Goal: Task Accomplishment & Management: Manage account settings

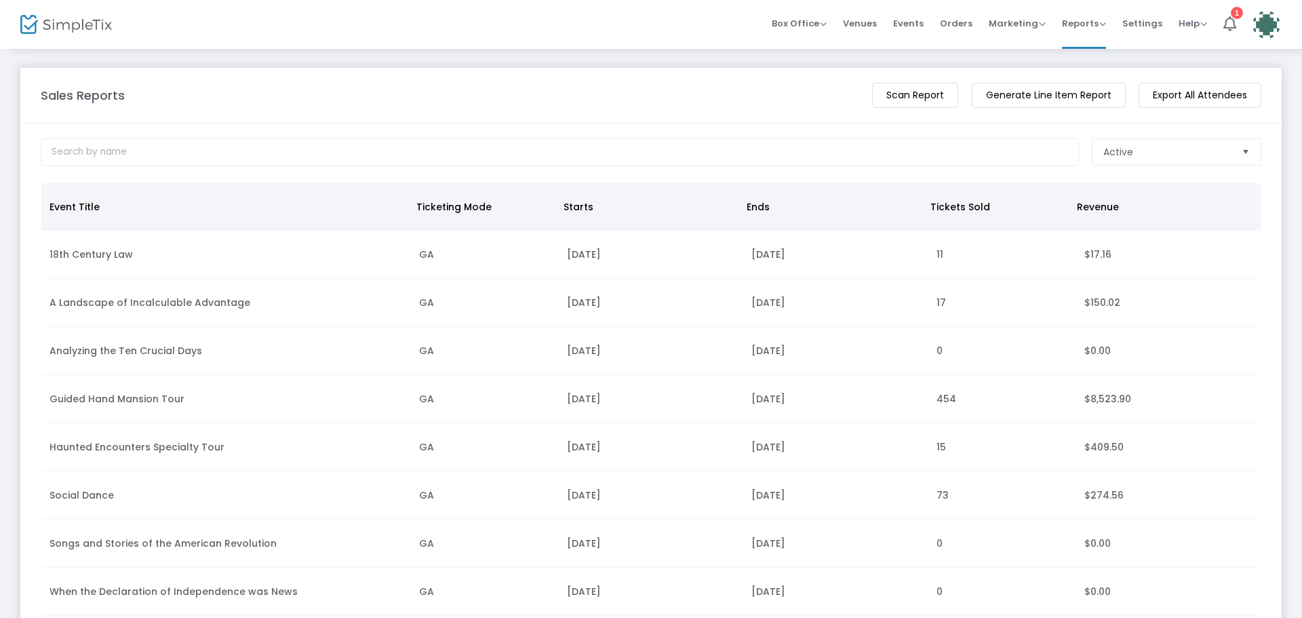
click at [1263, 28] on img at bounding box center [1267, 25] width 28 height 28
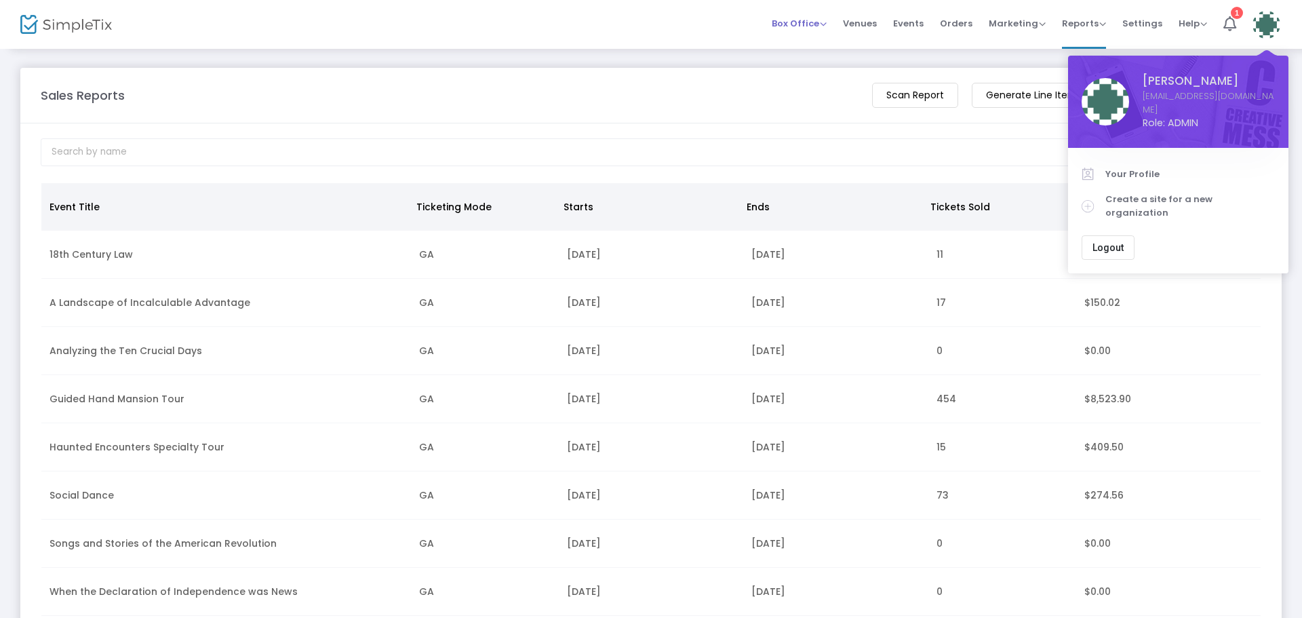
click at [794, 28] on span "Box Office" at bounding box center [799, 23] width 55 height 13
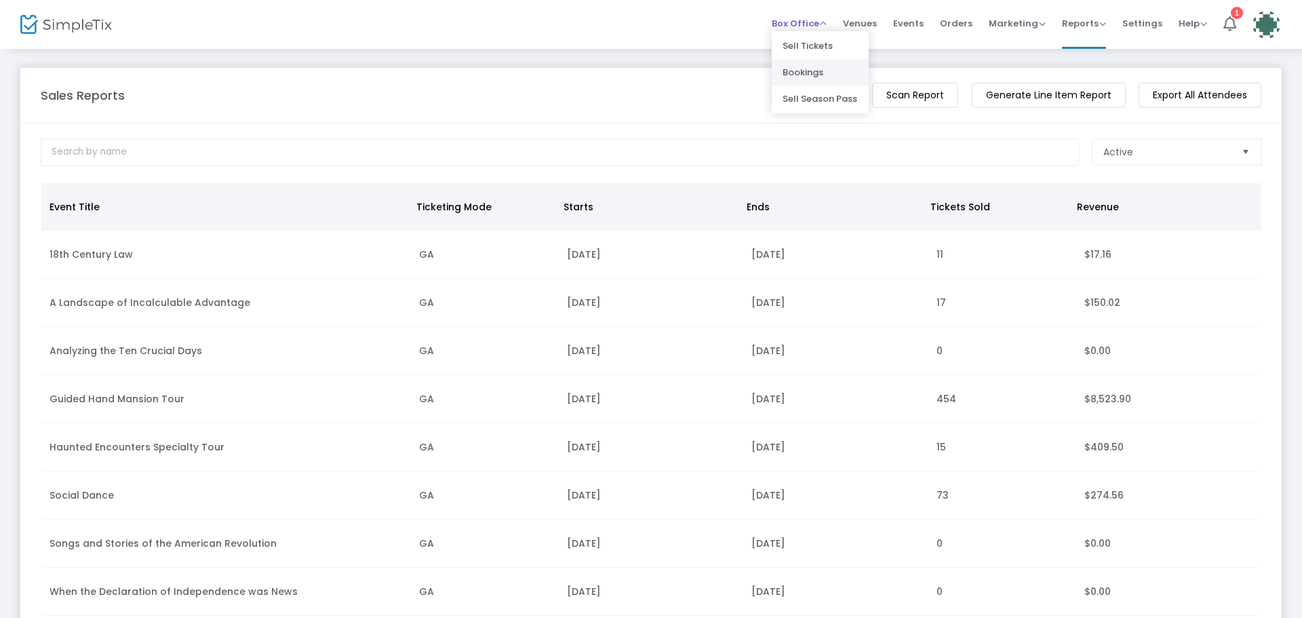
click at [798, 64] on li "Bookings" at bounding box center [820, 72] width 97 height 26
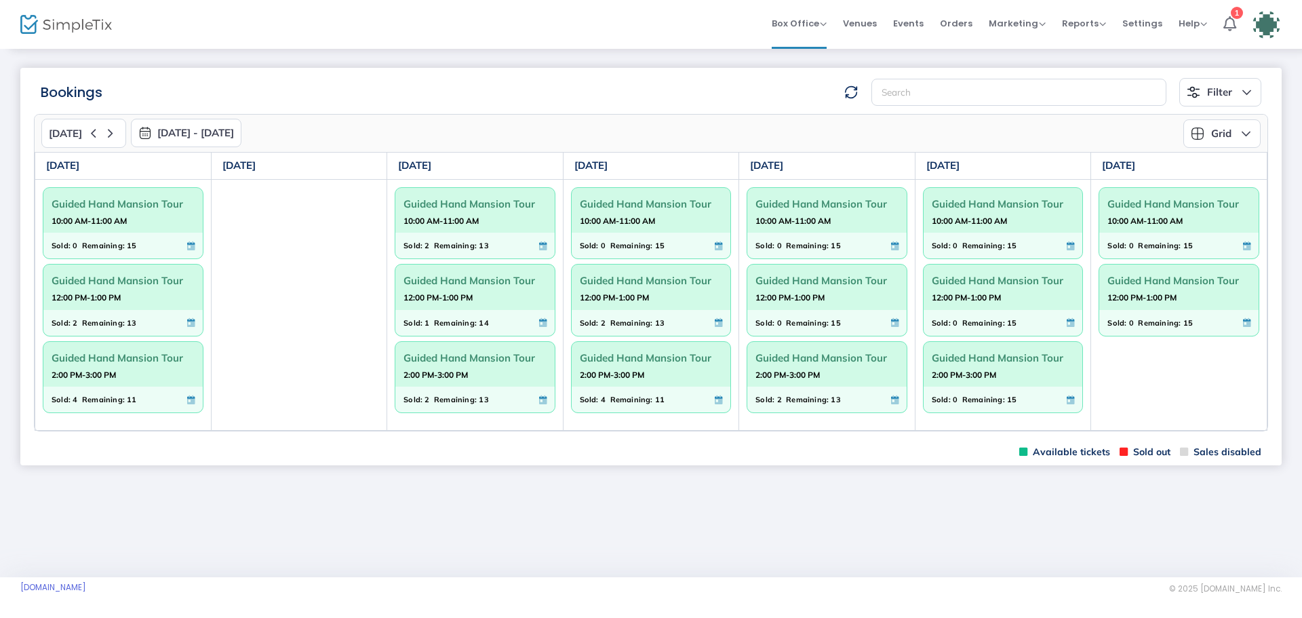
click at [844, 378] on span "2:00 PM-3:00 PM" at bounding box center [826, 375] width 143 height 14
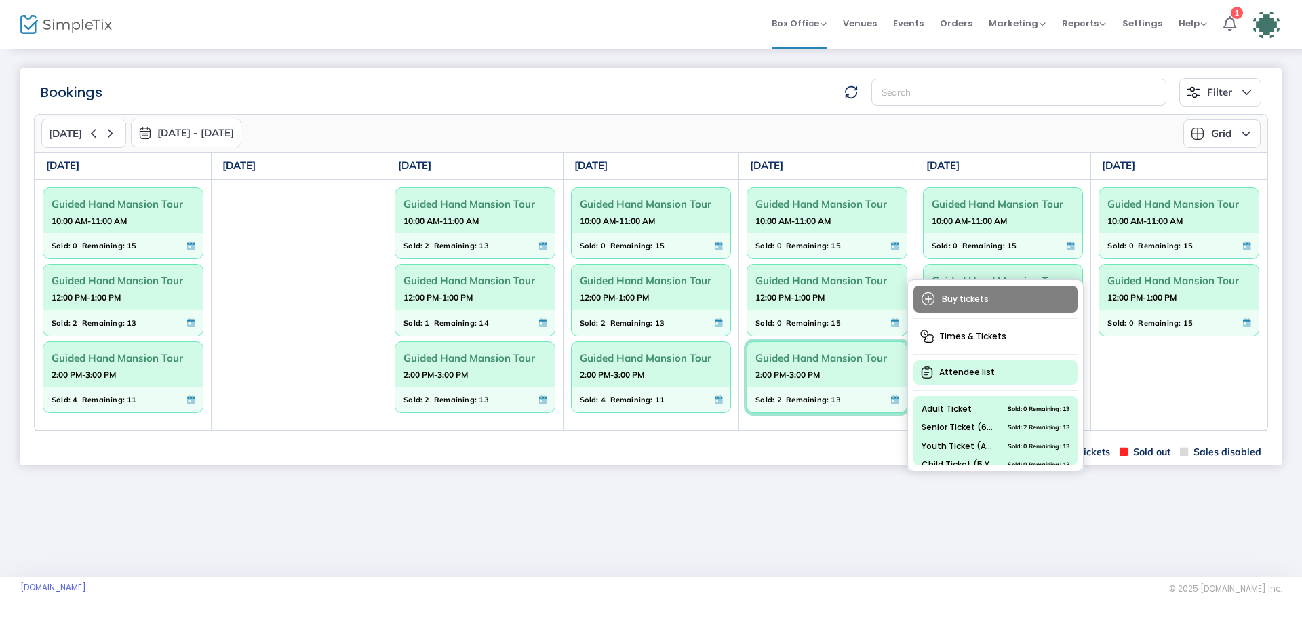
click at [964, 378] on span "Attendee list" at bounding box center [995, 372] width 164 height 24
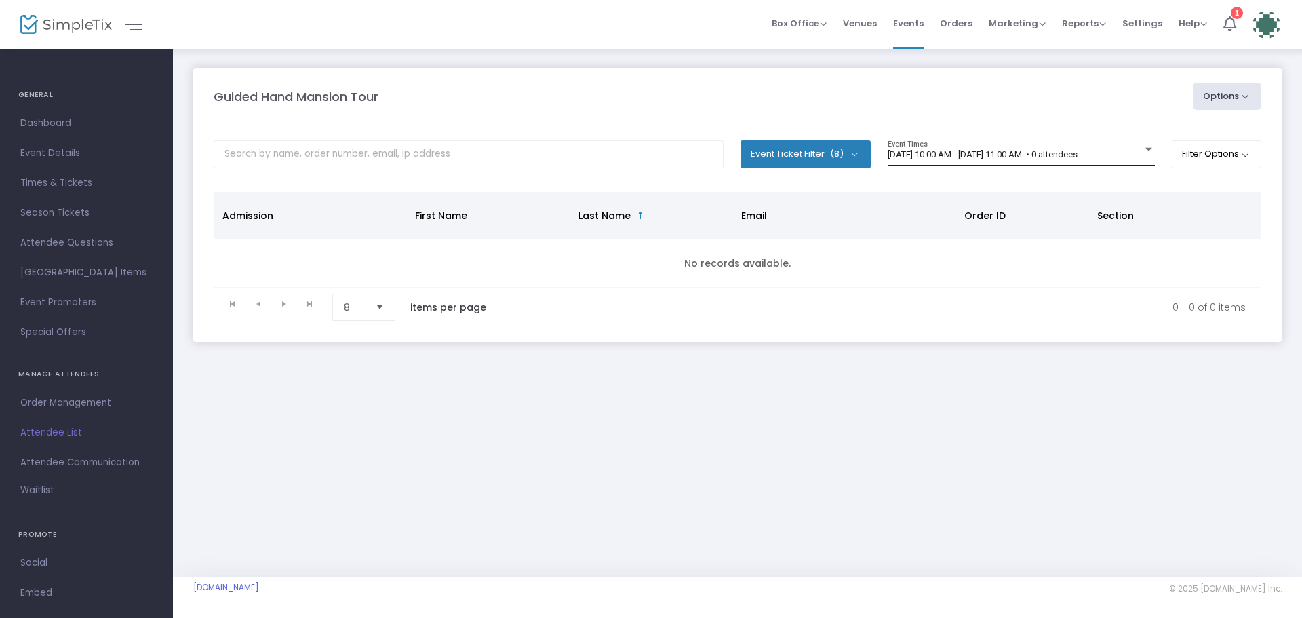
click at [1078, 151] on span "[DATE] 10:00 AM - [DATE] 11:00 AM • 0 attendees" at bounding box center [983, 154] width 190 height 10
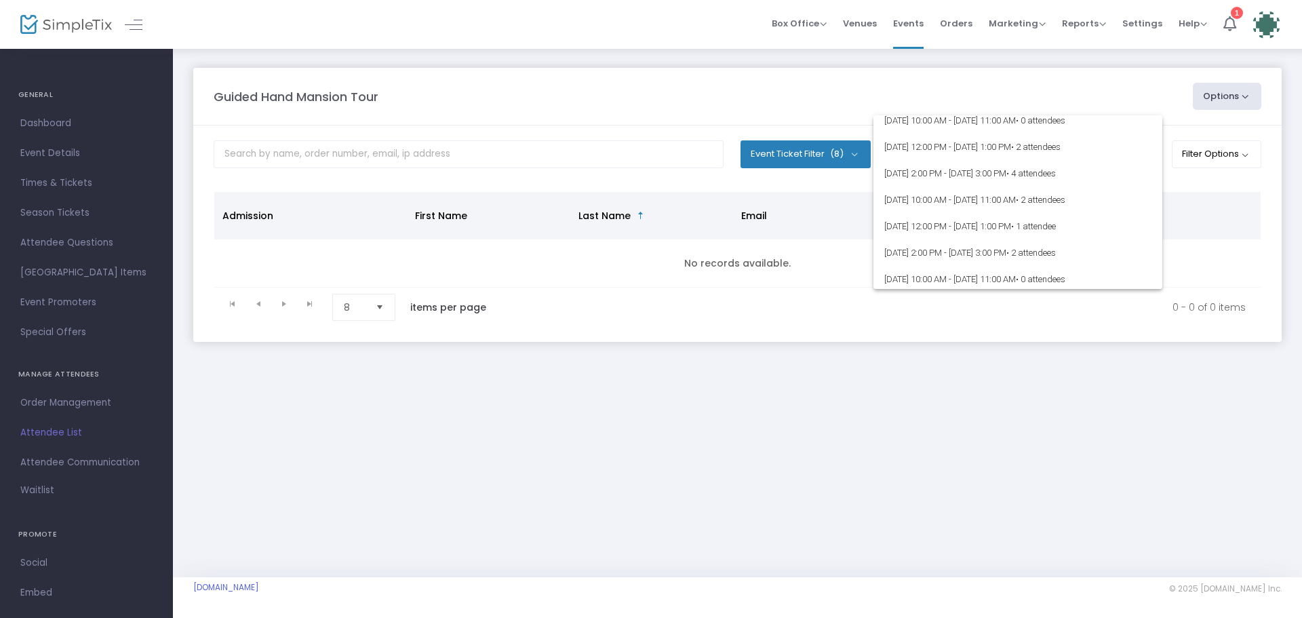
scroll to position [7923, 0]
click at [924, 138] on span "[DATE] 2:00 PM - [DATE] 3:00 PM • 2 attendees" at bounding box center [1017, 140] width 267 height 26
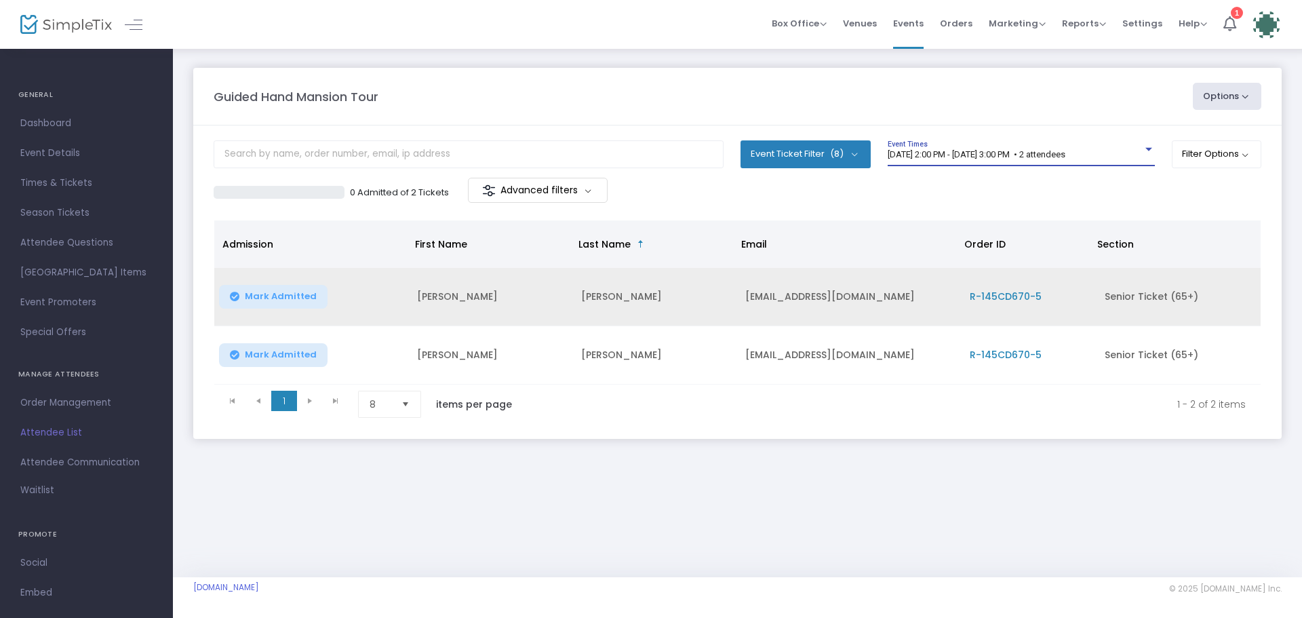
click at [1007, 296] on span "R-145CD670-5" at bounding box center [1006, 297] width 72 height 14
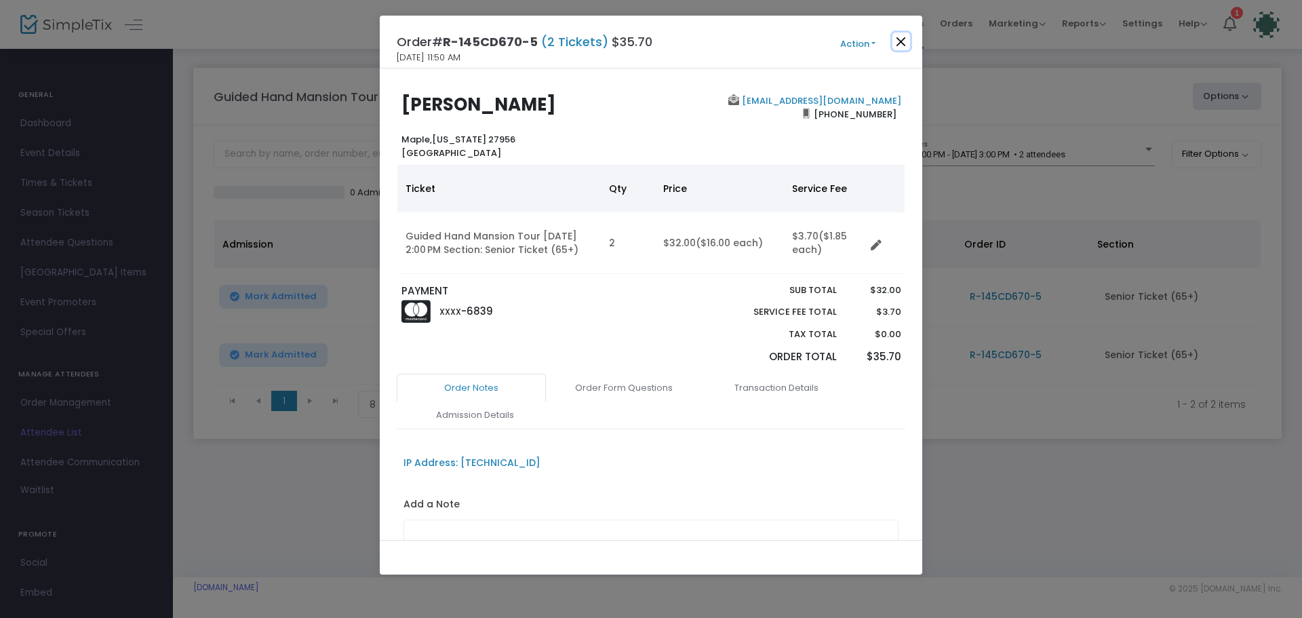
click at [905, 36] on button "Close" at bounding box center [901, 42] width 18 height 18
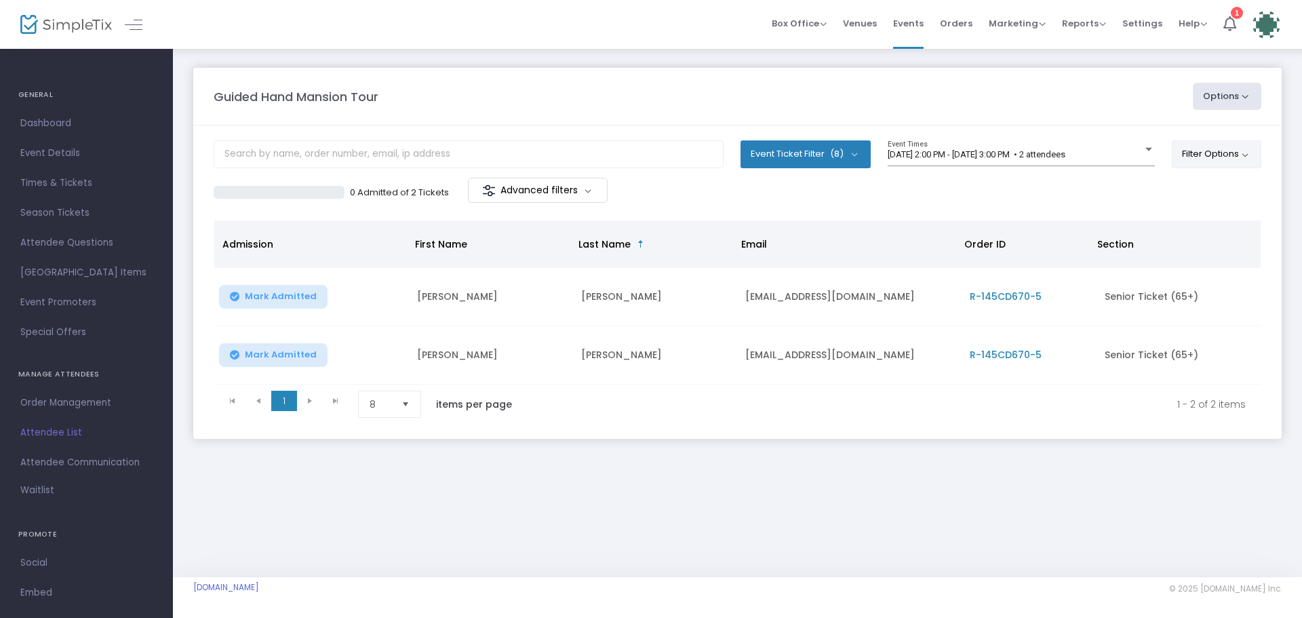
click at [1189, 155] on button "Filter Options" at bounding box center [1217, 153] width 90 height 27
click at [1073, 112] on m-panel-header "Guided Hand Mansion Tour Options Export List Print Name Tags Export to Mailchim…" at bounding box center [737, 97] width 1088 height 58
click at [1147, 152] on div at bounding box center [1149, 149] width 12 height 10
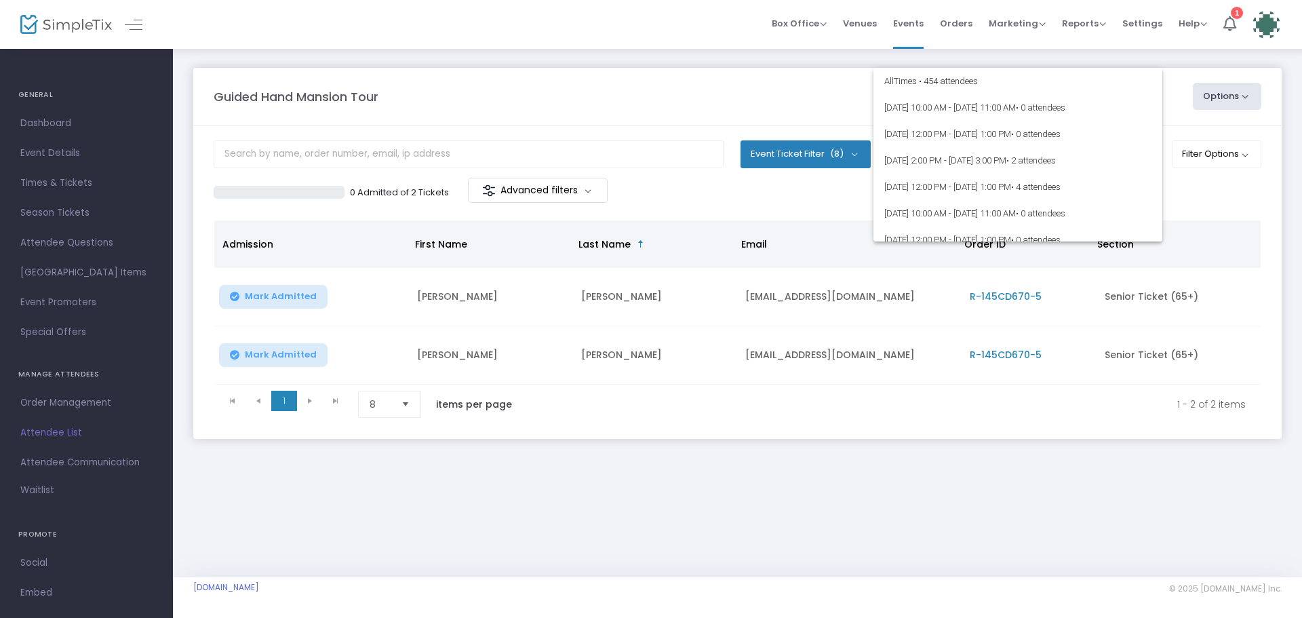
scroll to position [7861, 0]
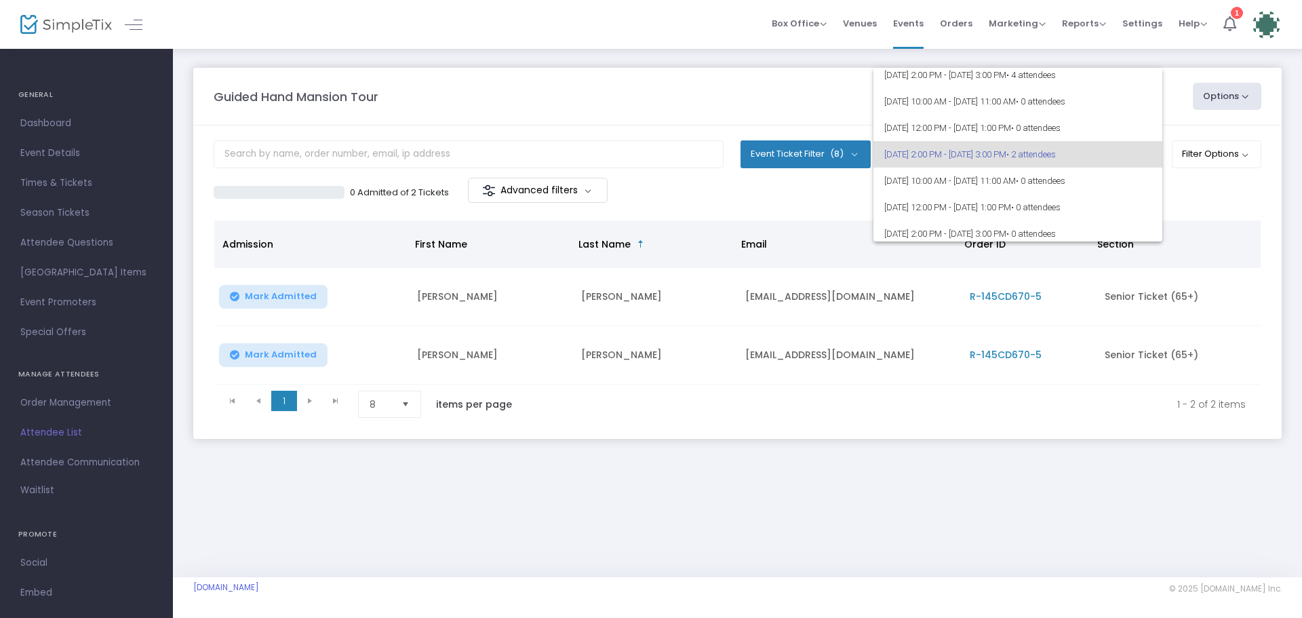
click at [555, 103] on div at bounding box center [651, 309] width 1302 height 618
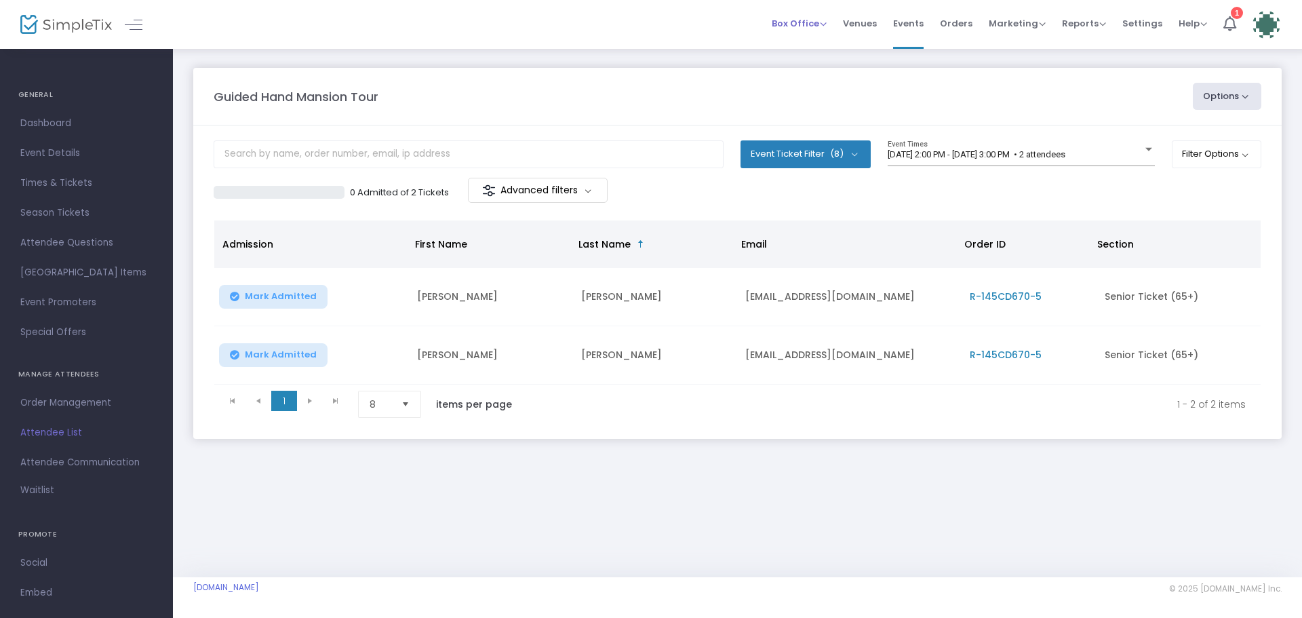
click at [812, 22] on span "Box Office" at bounding box center [799, 23] width 55 height 13
click at [956, 20] on span "Orders" at bounding box center [956, 23] width 33 height 35
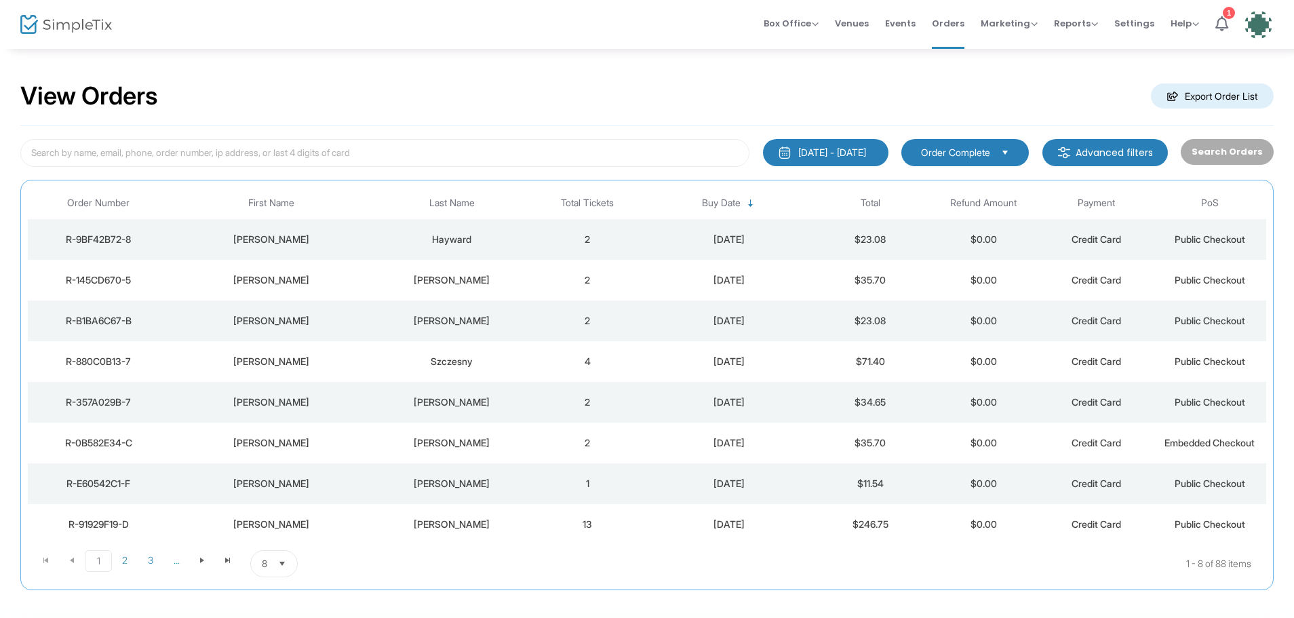
click at [819, 148] on div "[DATE] - [DATE]" at bounding box center [832, 153] width 68 height 14
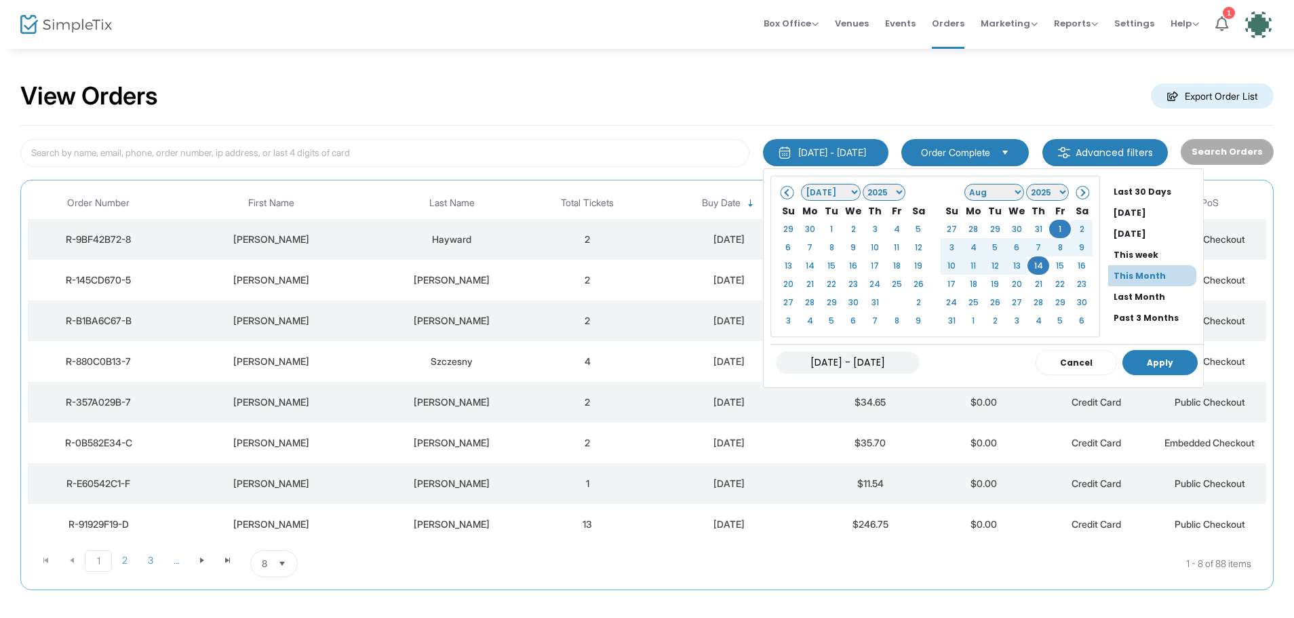
click at [1127, 362] on button "Apply" at bounding box center [1159, 362] width 75 height 25
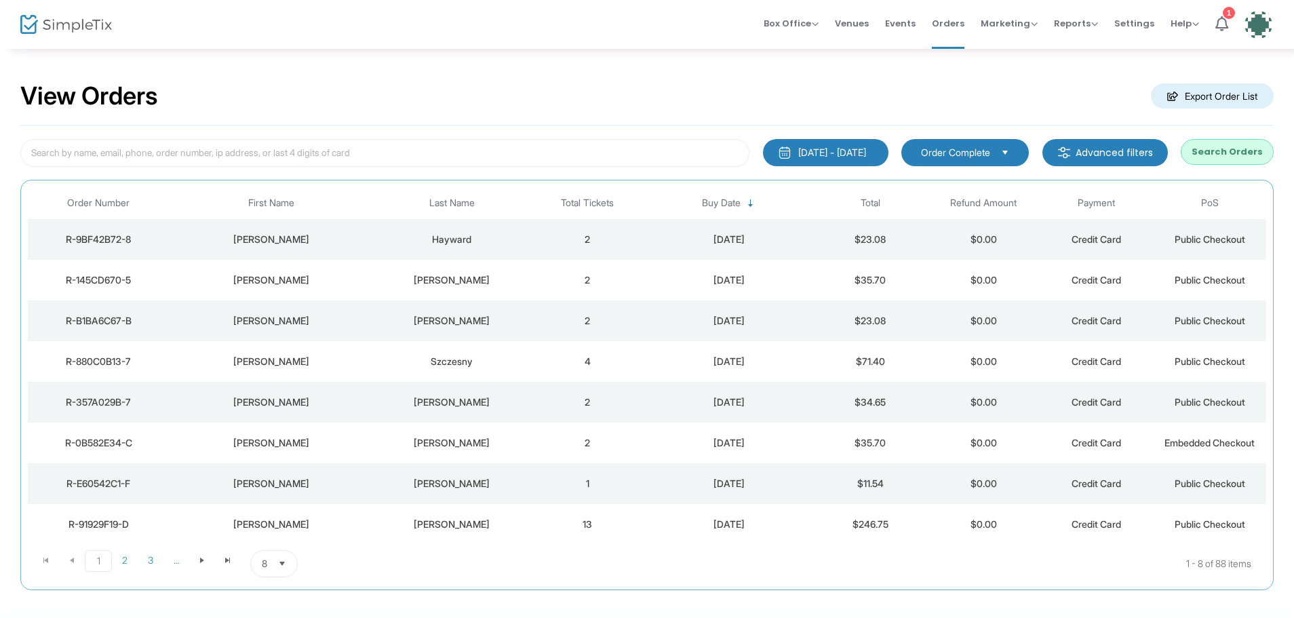
click at [1109, 152] on m-button "Advanced filters" at bounding box center [1104, 152] width 125 height 27
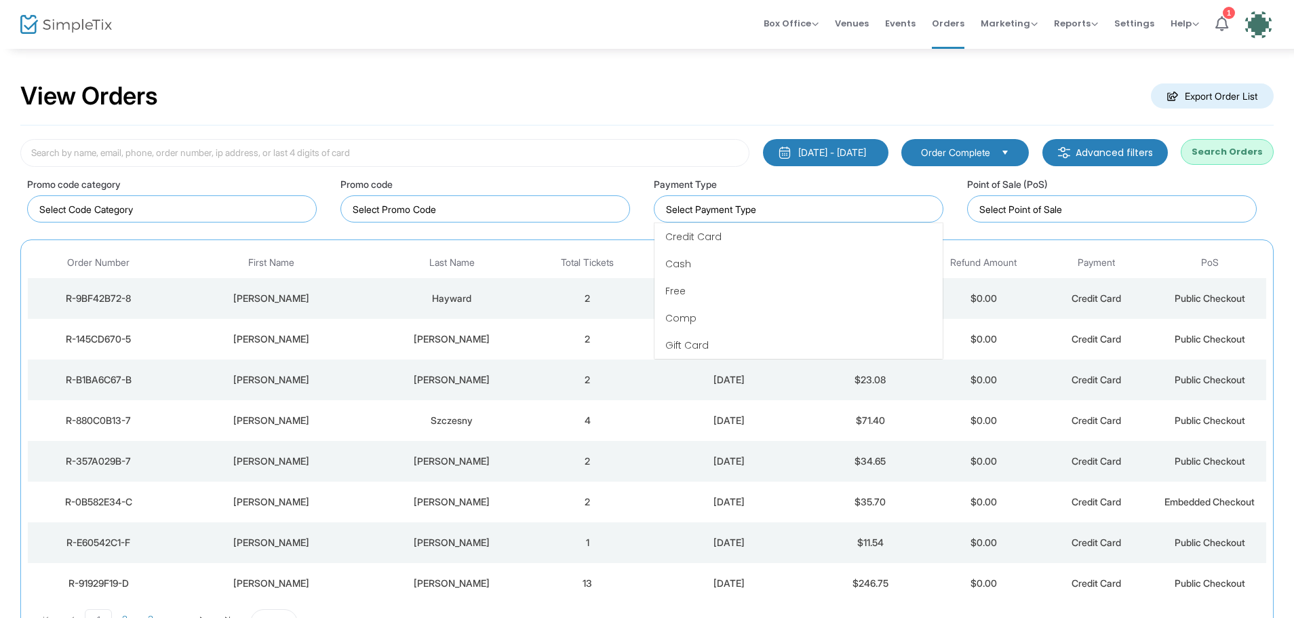
click at [845, 212] on input at bounding box center [801, 209] width 271 height 14
click at [441, 211] on input at bounding box center [488, 209] width 271 height 14
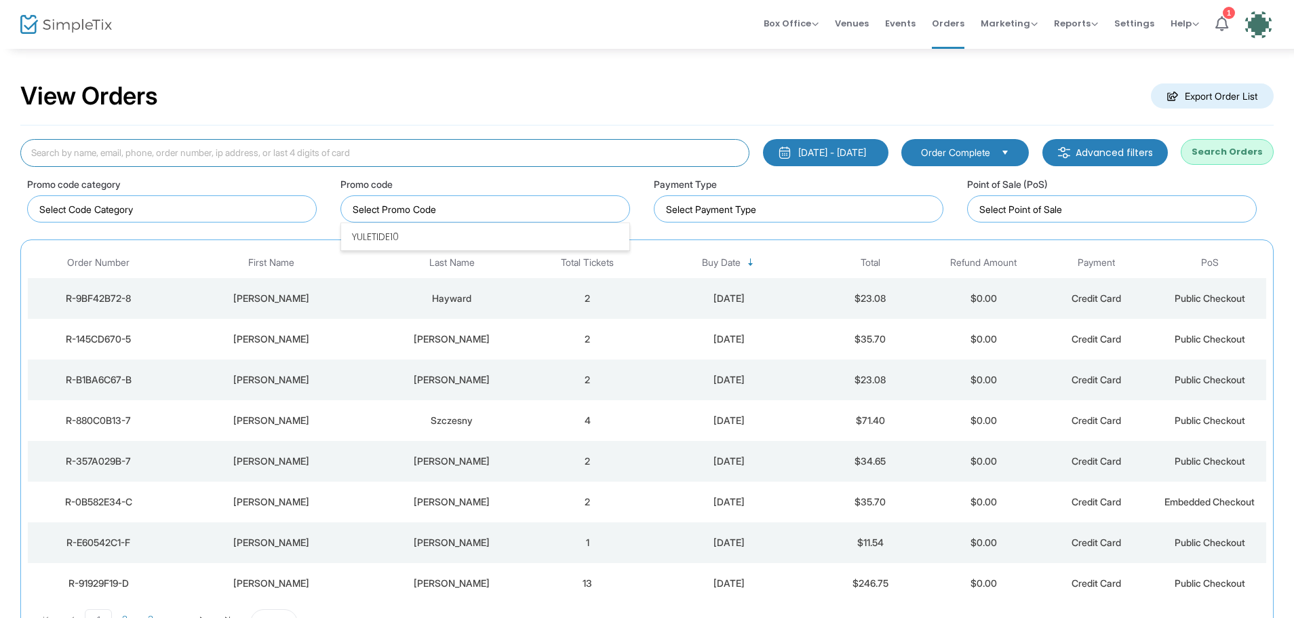
click at [91, 161] on input at bounding box center [384, 153] width 729 height 28
type input "Senior"
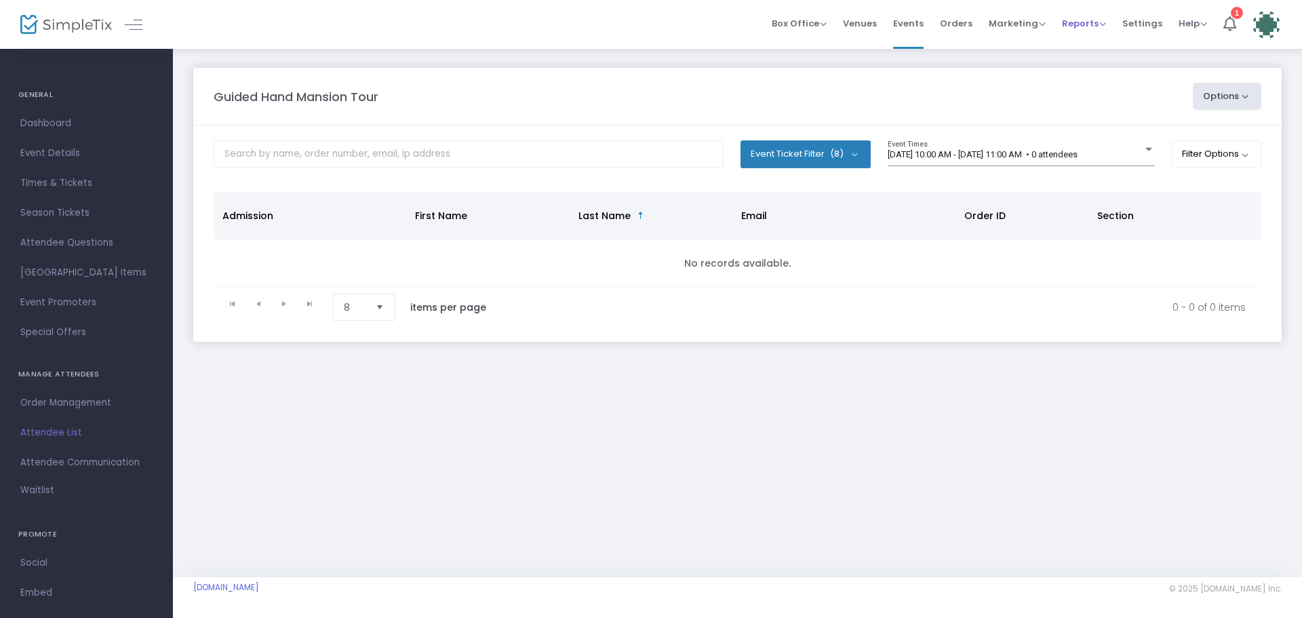
click at [1076, 24] on span "Reports" at bounding box center [1084, 23] width 44 height 13
click at [1099, 79] on li "Sales Reports" at bounding box center [1106, 72] width 88 height 26
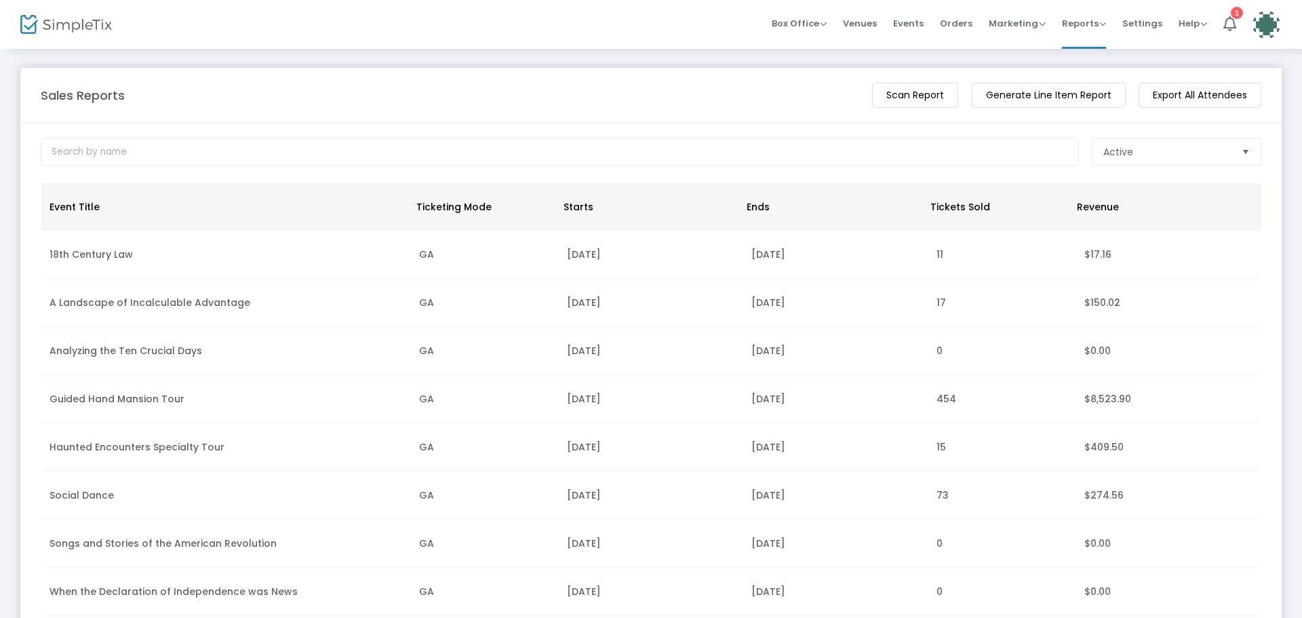
click at [151, 394] on td "Guided Hand Mansion Tour" at bounding box center [226, 399] width 370 height 48
